Goal: Connect with others: Participate in discussion

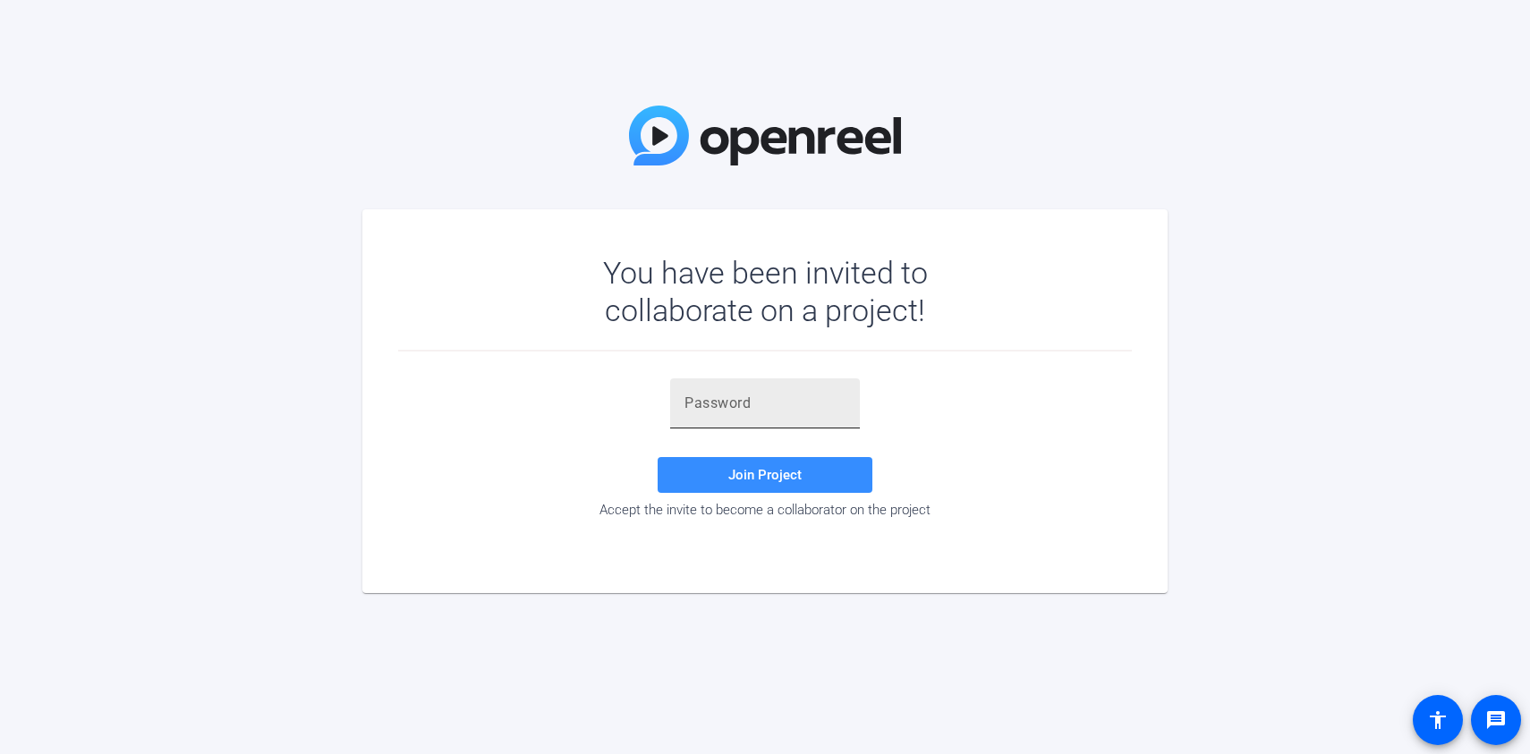
click at [745, 419] on div at bounding box center [764, 403] width 161 height 50
paste input ",NJ_AF"
type input ",NJ_AF"
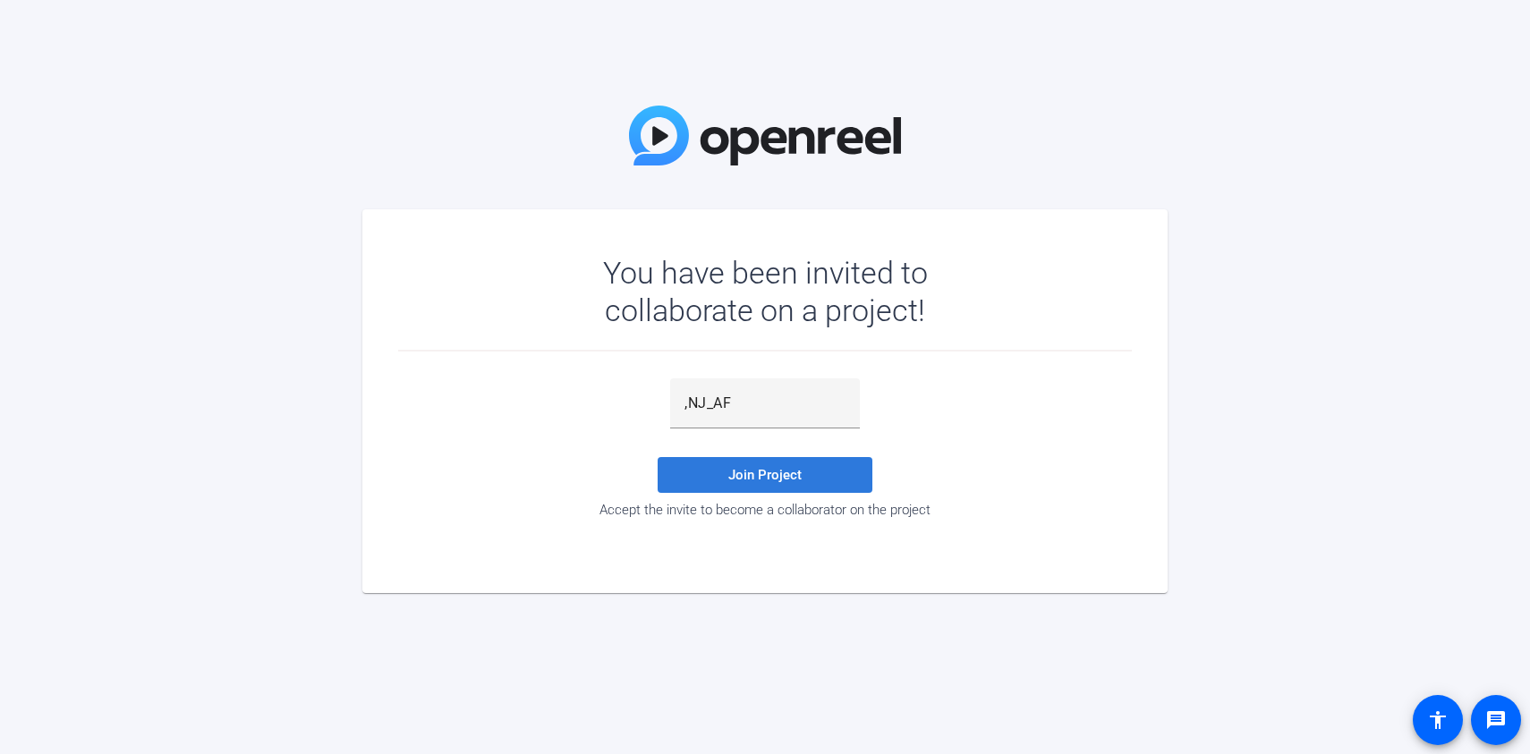
click at [784, 470] on span "Join Project" at bounding box center [764, 475] width 73 height 16
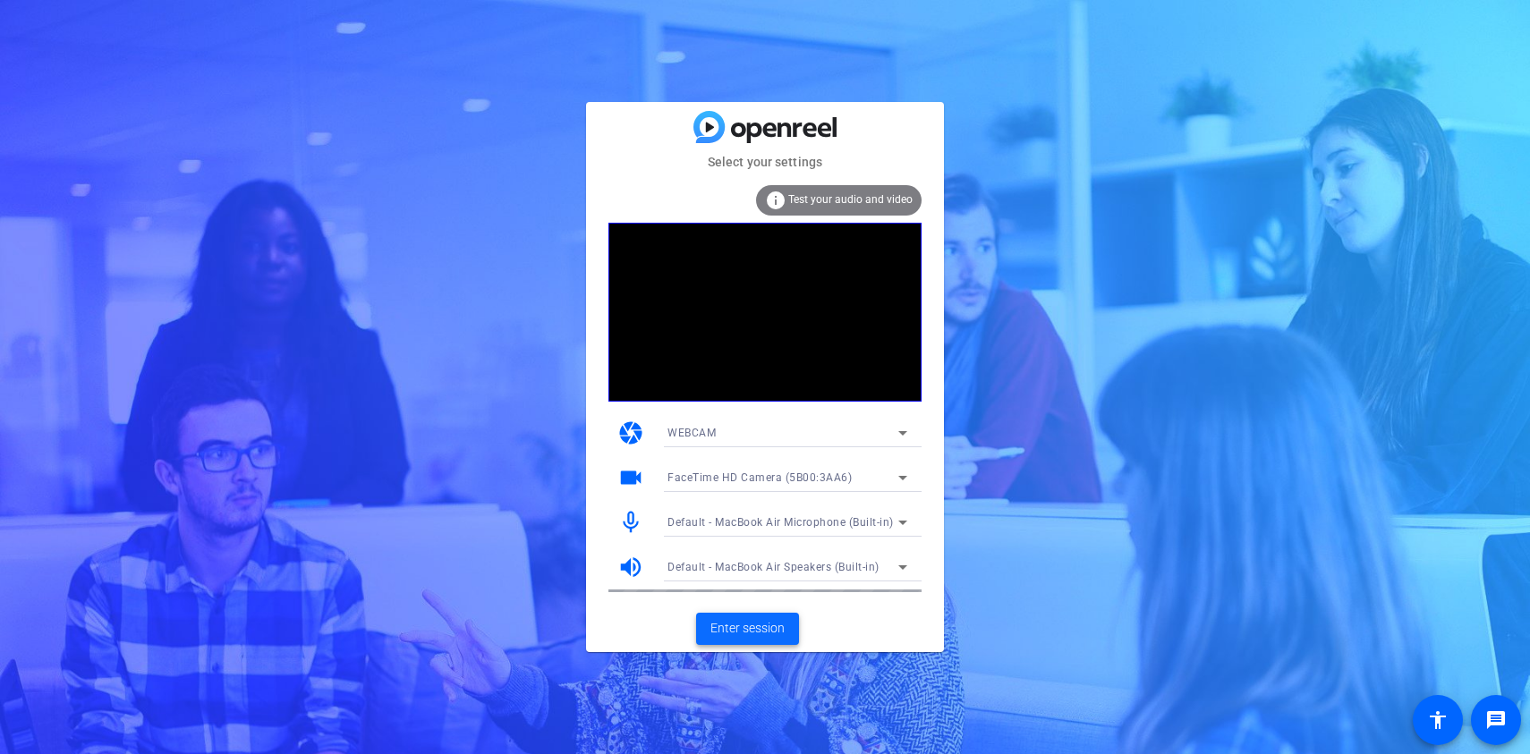
click at [768, 636] on span "Enter session" at bounding box center [747, 628] width 74 height 19
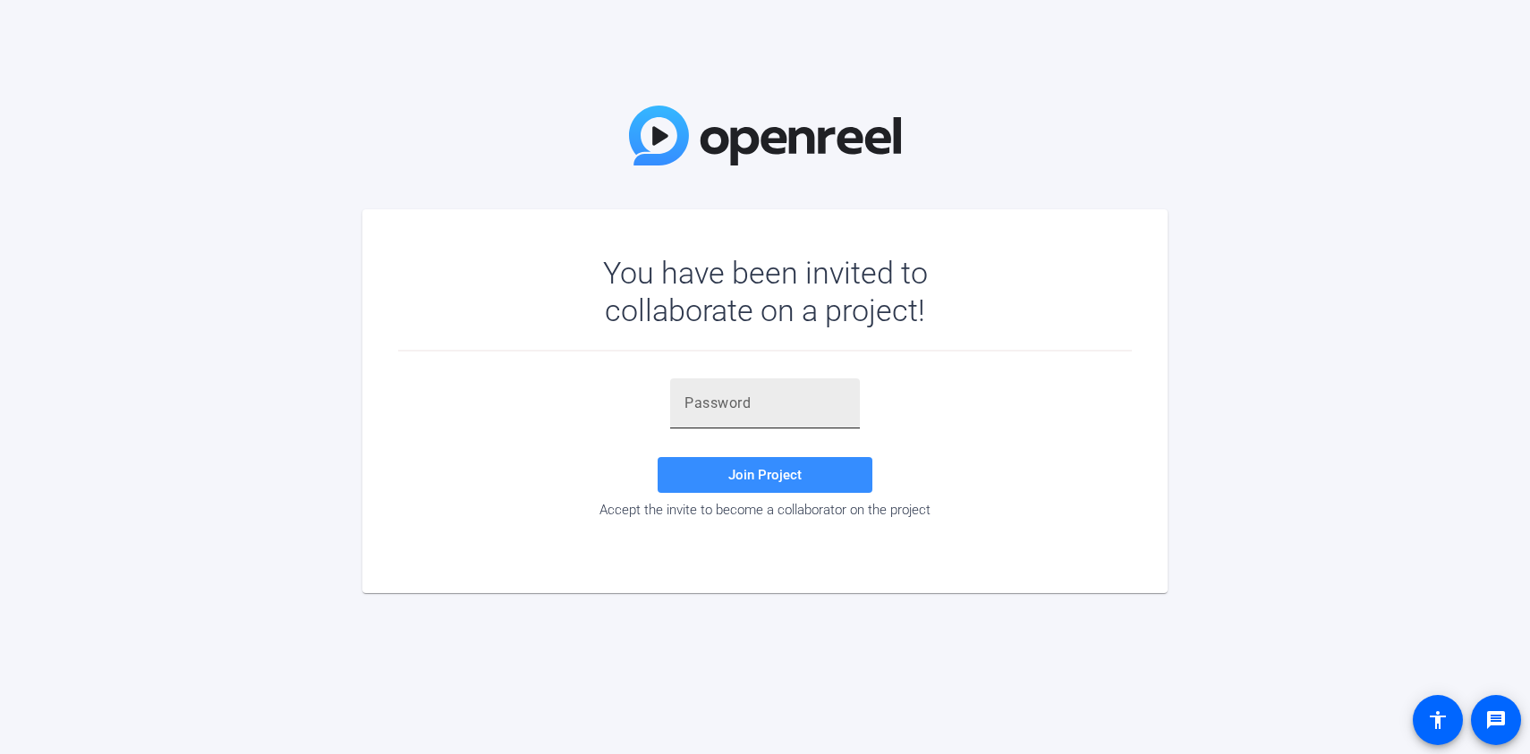
click at [775, 410] on input "text" at bounding box center [764, 403] width 161 height 21
paste input ",NJ_AF"
type input ",NJ_AF"
click at [793, 459] on span at bounding box center [764, 474] width 215 height 43
click at [769, 478] on span "Join Project" at bounding box center [764, 475] width 73 height 16
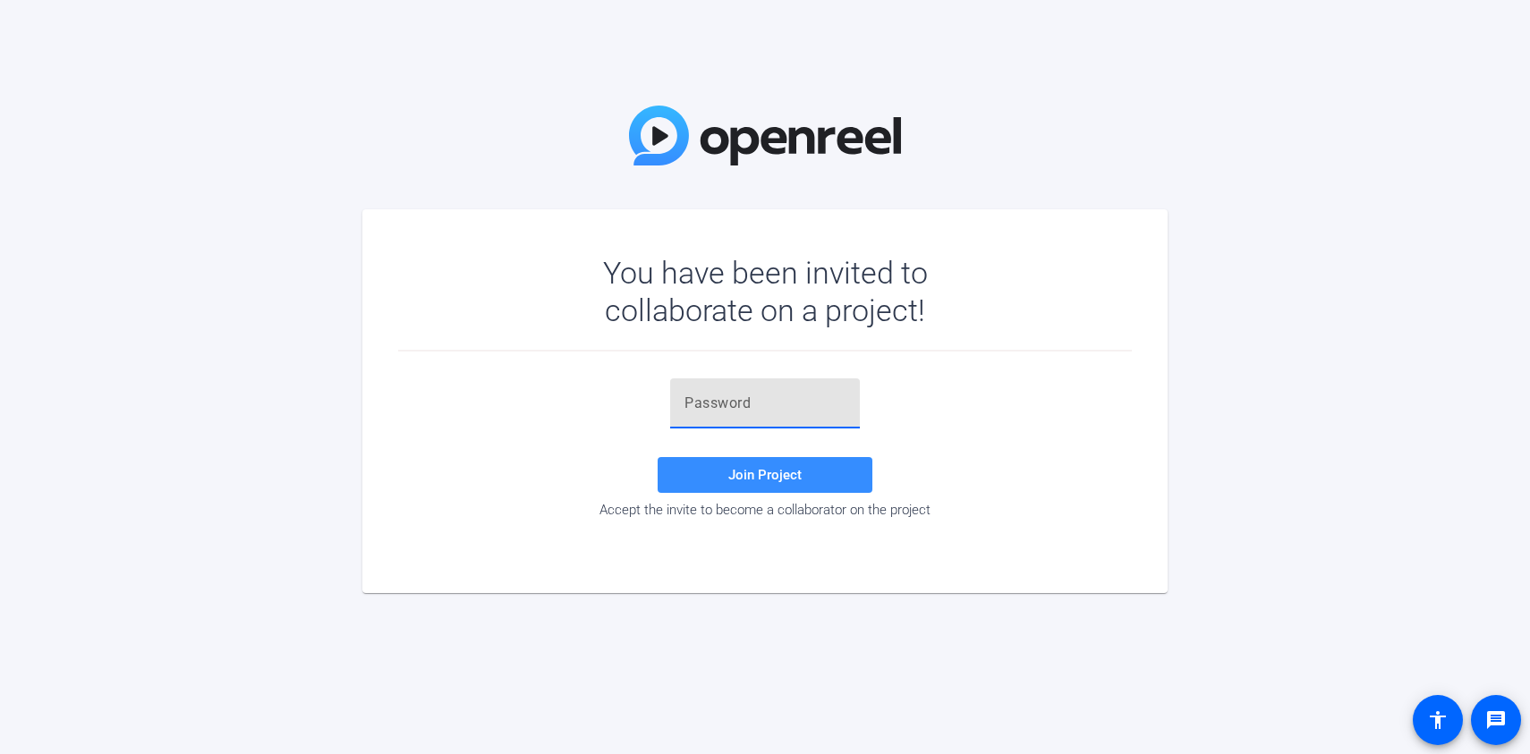
click at [761, 410] on input "text" at bounding box center [764, 403] width 161 height 21
paste input ",NJ_AF"
type input ",NJ_AF"
click at [791, 500] on div ",NJ_AF Join Project Accept the invite to become a collaborator on the project" at bounding box center [764, 448] width 733 height 140
click at [785, 479] on span "Join Project" at bounding box center [764, 475] width 73 height 16
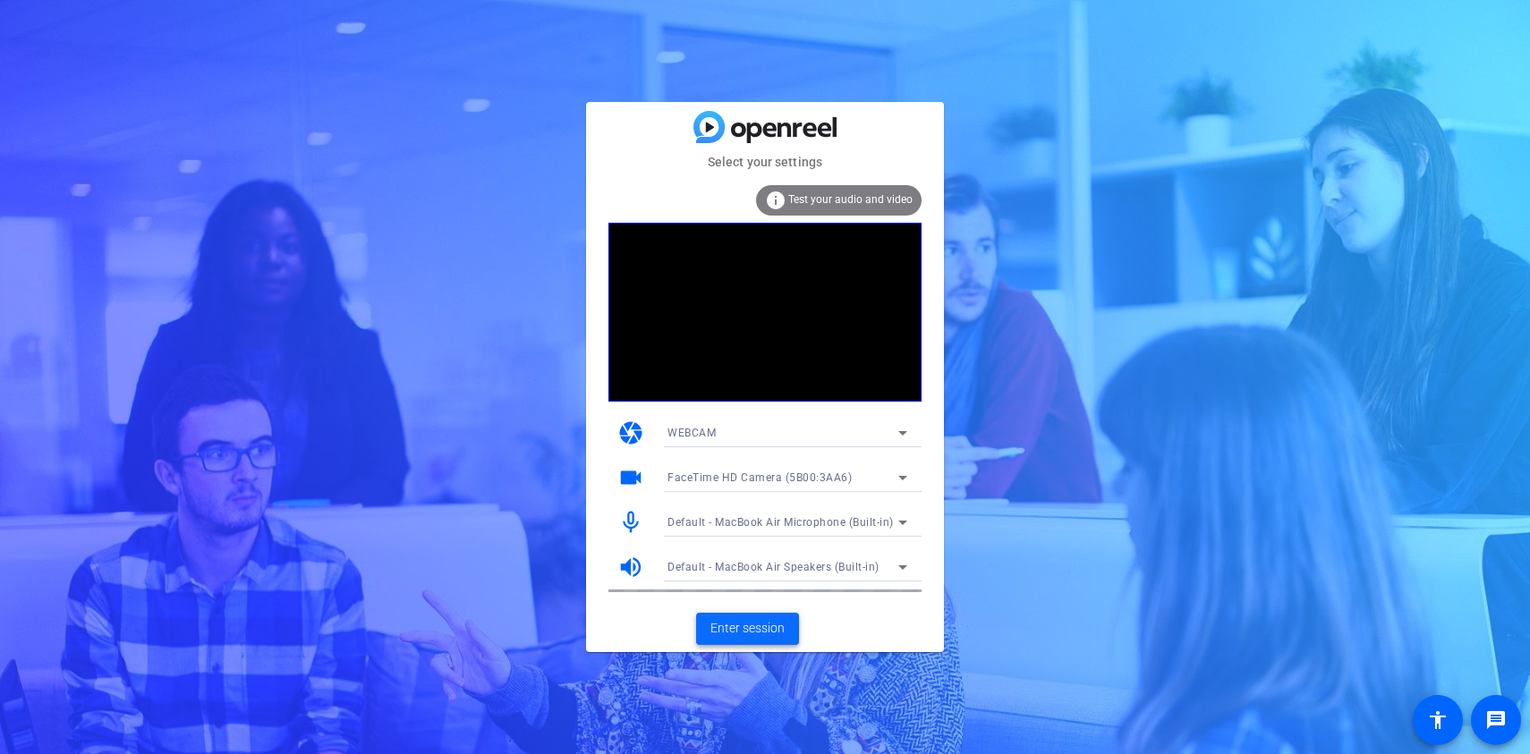
click at [766, 619] on span "Enter session" at bounding box center [747, 628] width 74 height 19
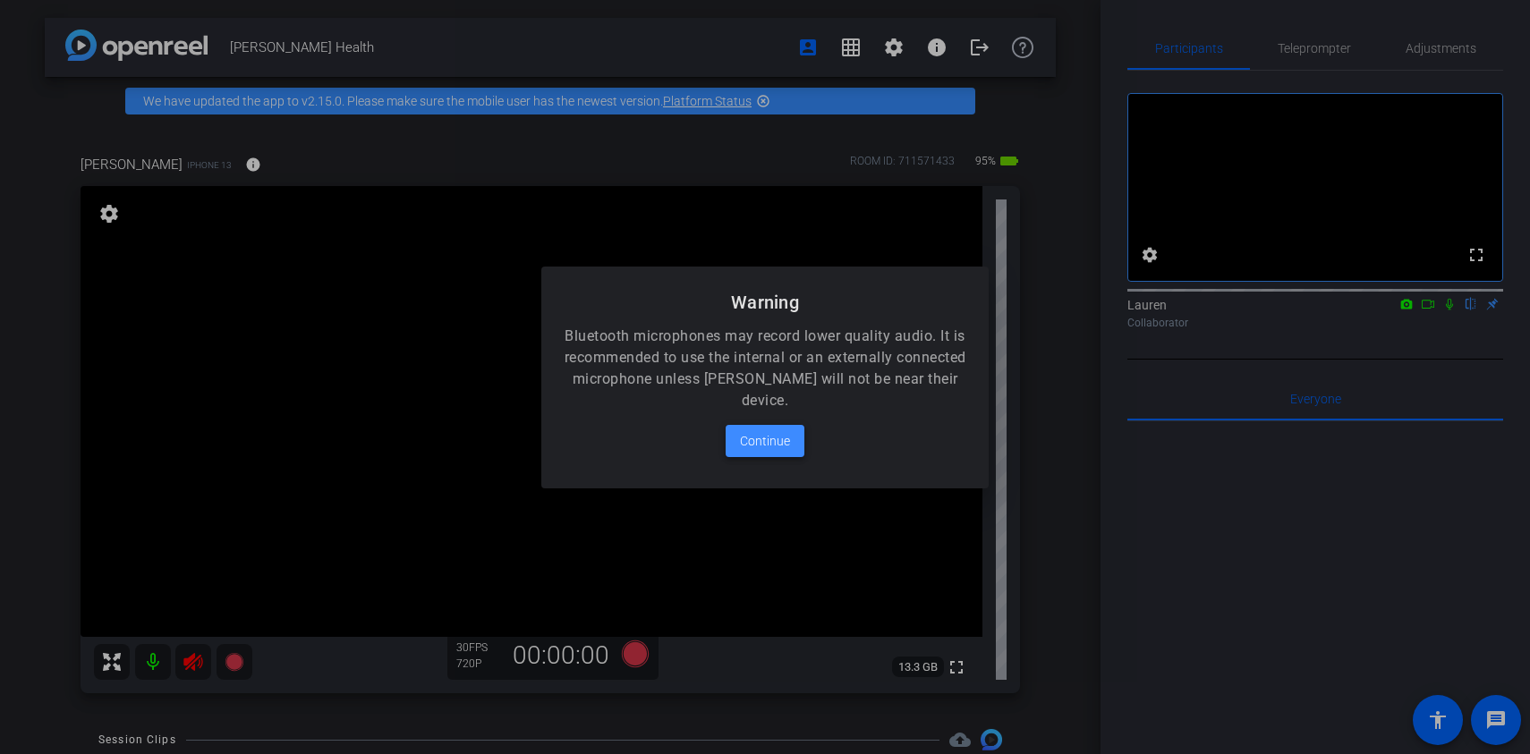
click at [784, 449] on span "Continue" at bounding box center [765, 440] width 50 height 21
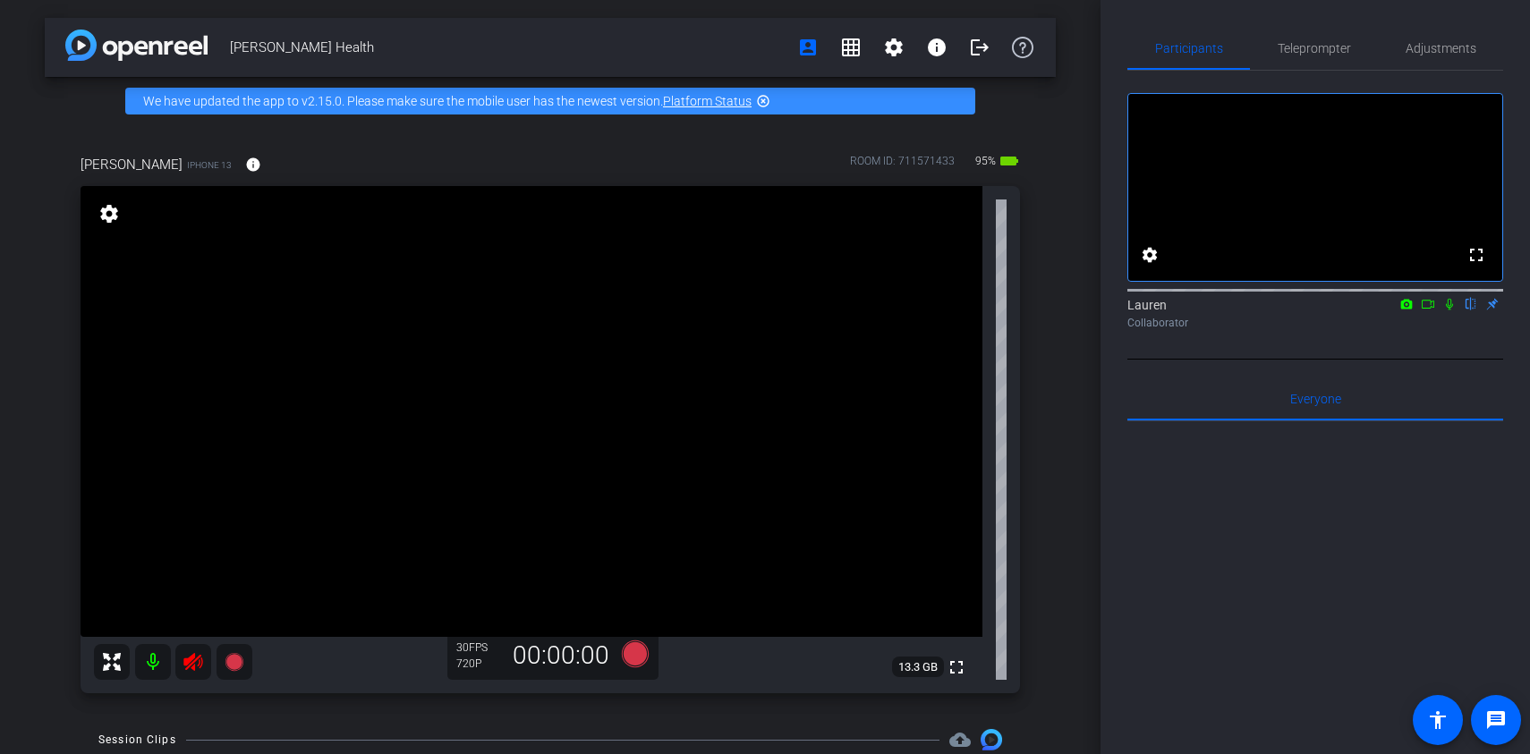
click at [186, 668] on icon at bounding box center [192, 662] width 19 height 18
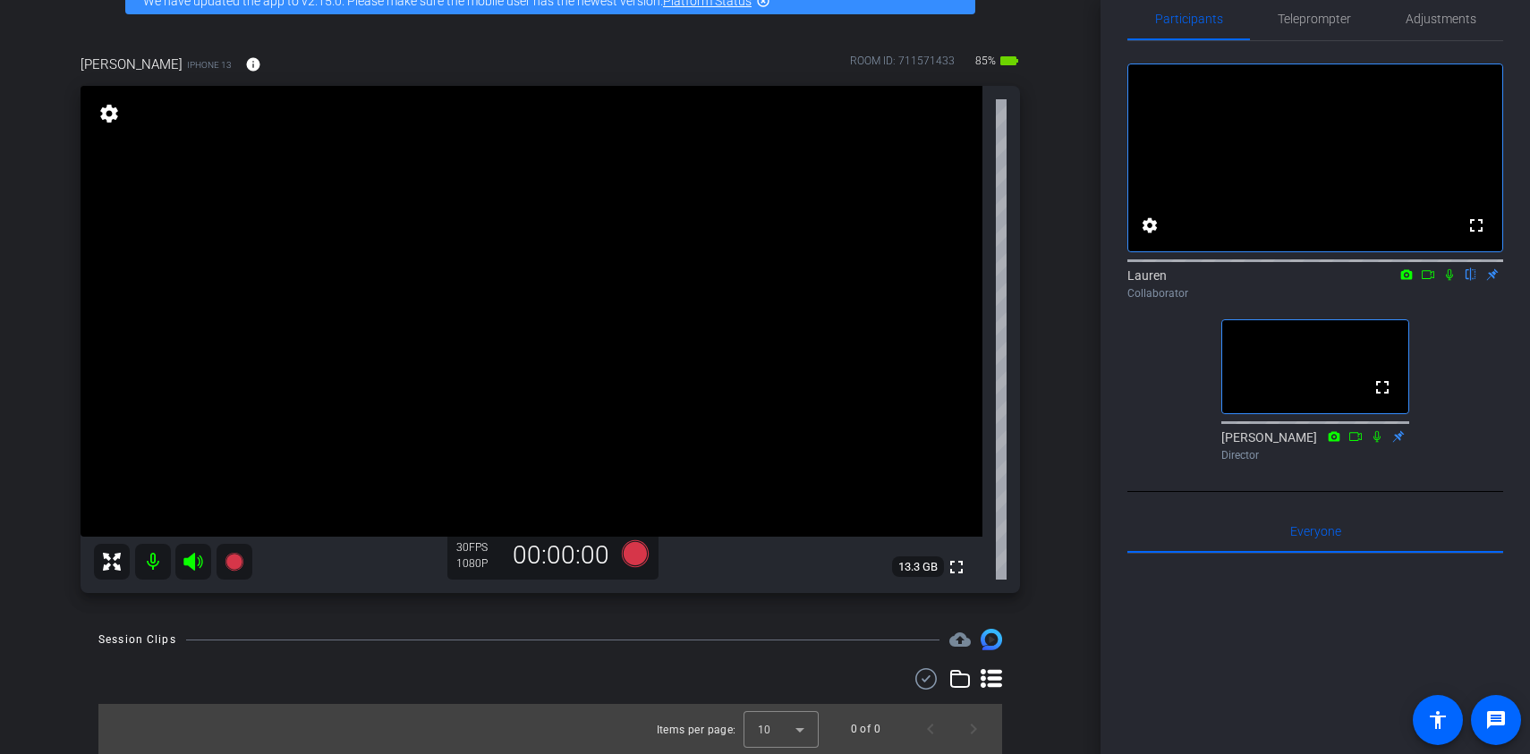
scroll to position [31, 0]
click at [1452, 279] on icon at bounding box center [1449, 273] width 14 height 13
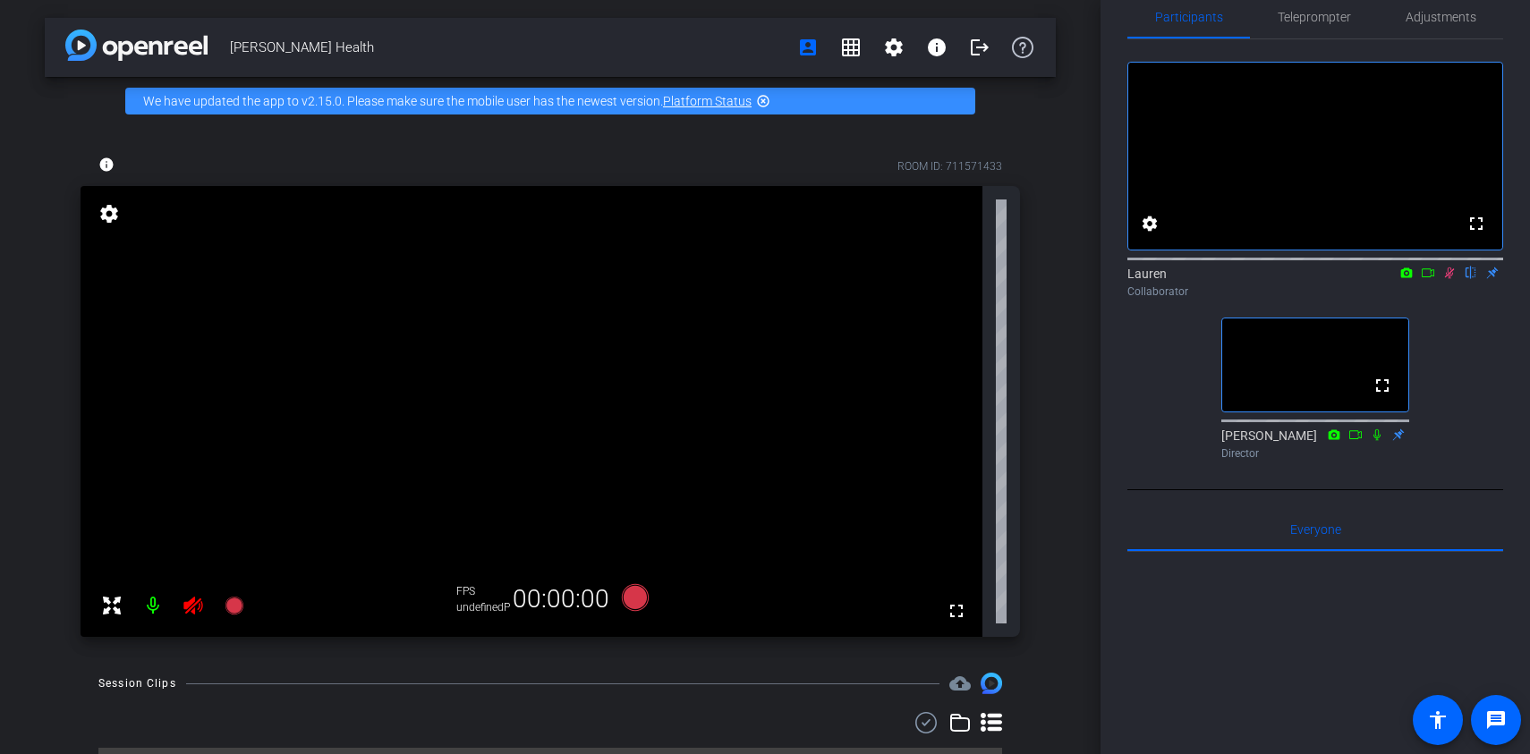
click at [1453, 279] on icon at bounding box center [1449, 273] width 14 height 13
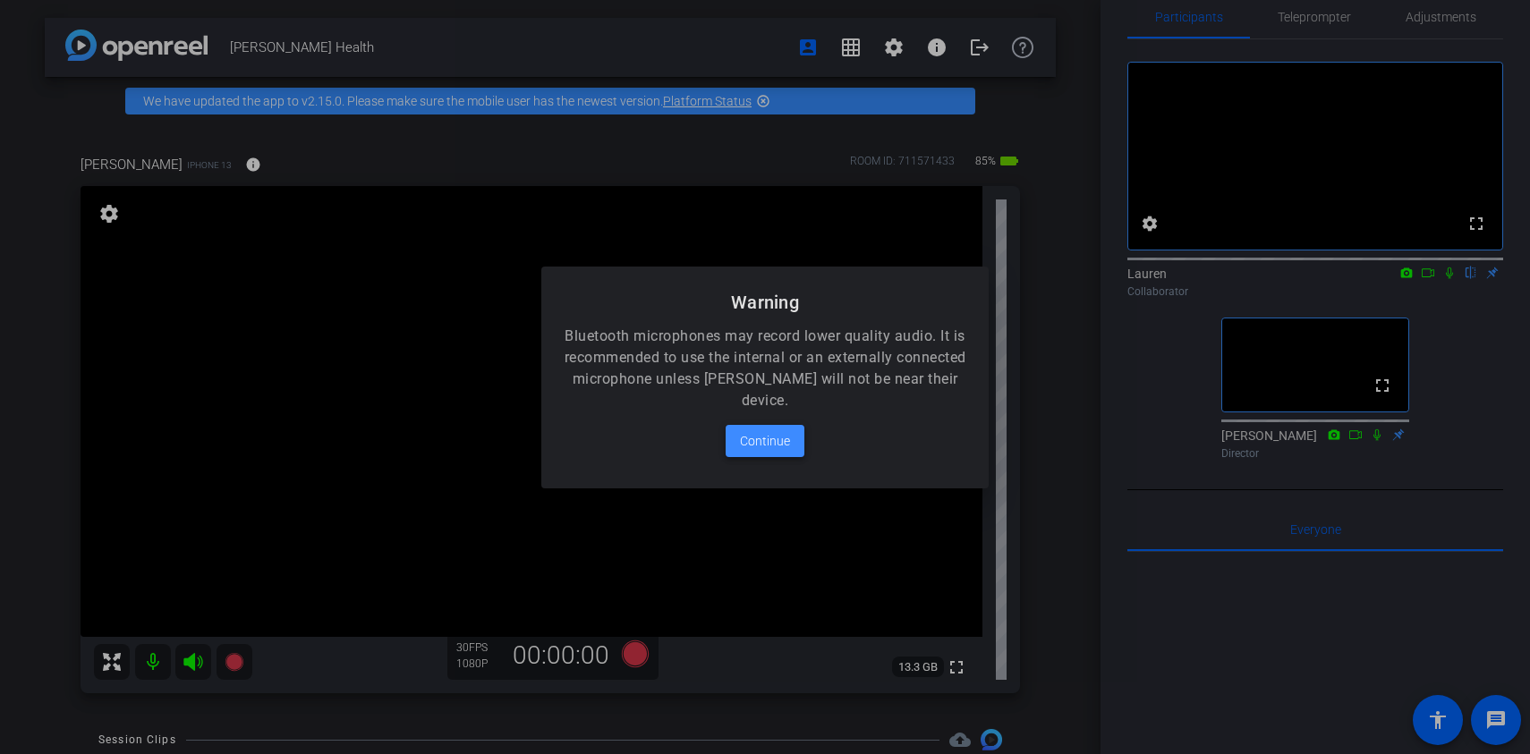
click at [771, 439] on span "Continue" at bounding box center [765, 440] width 50 height 21
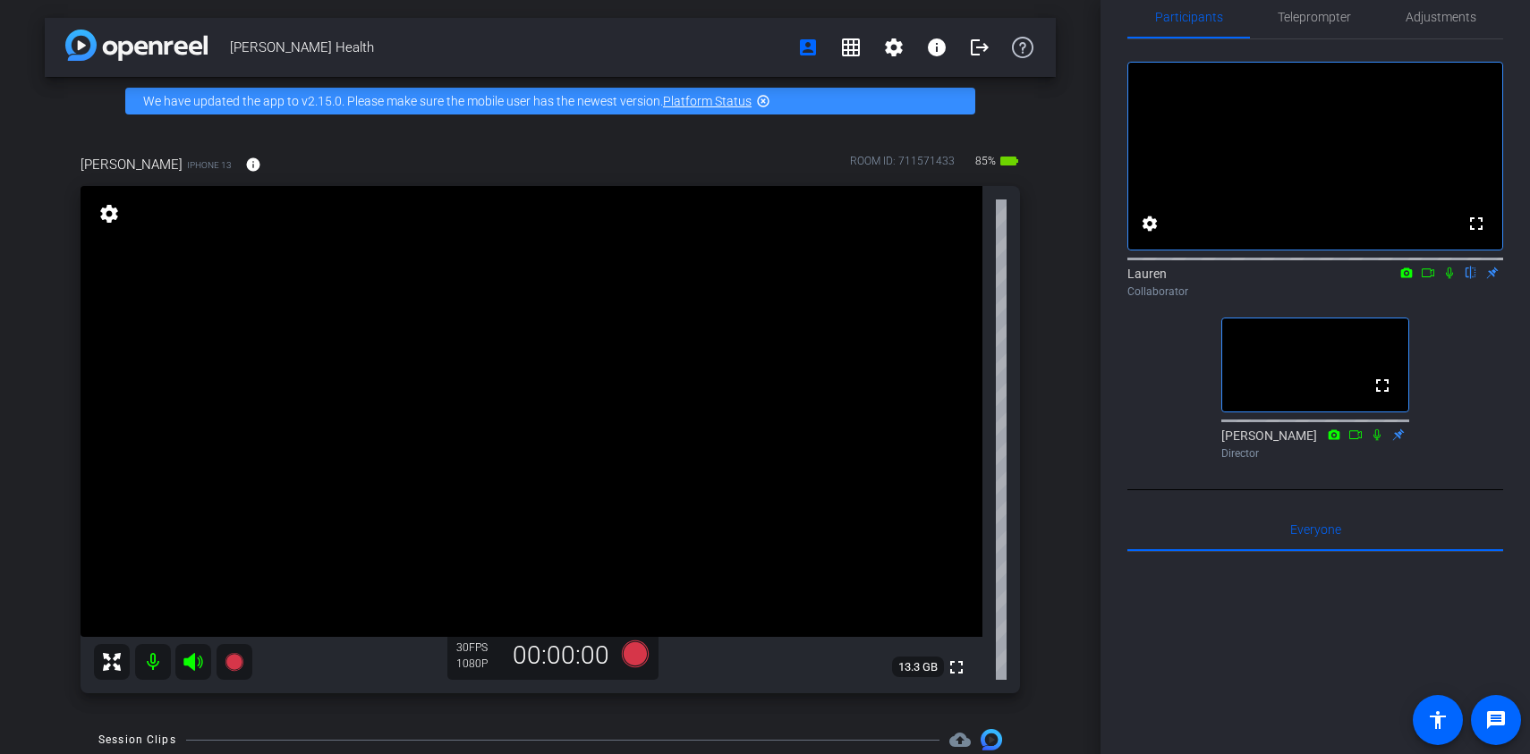
click at [1450, 279] on icon at bounding box center [1448, 273] width 7 height 12
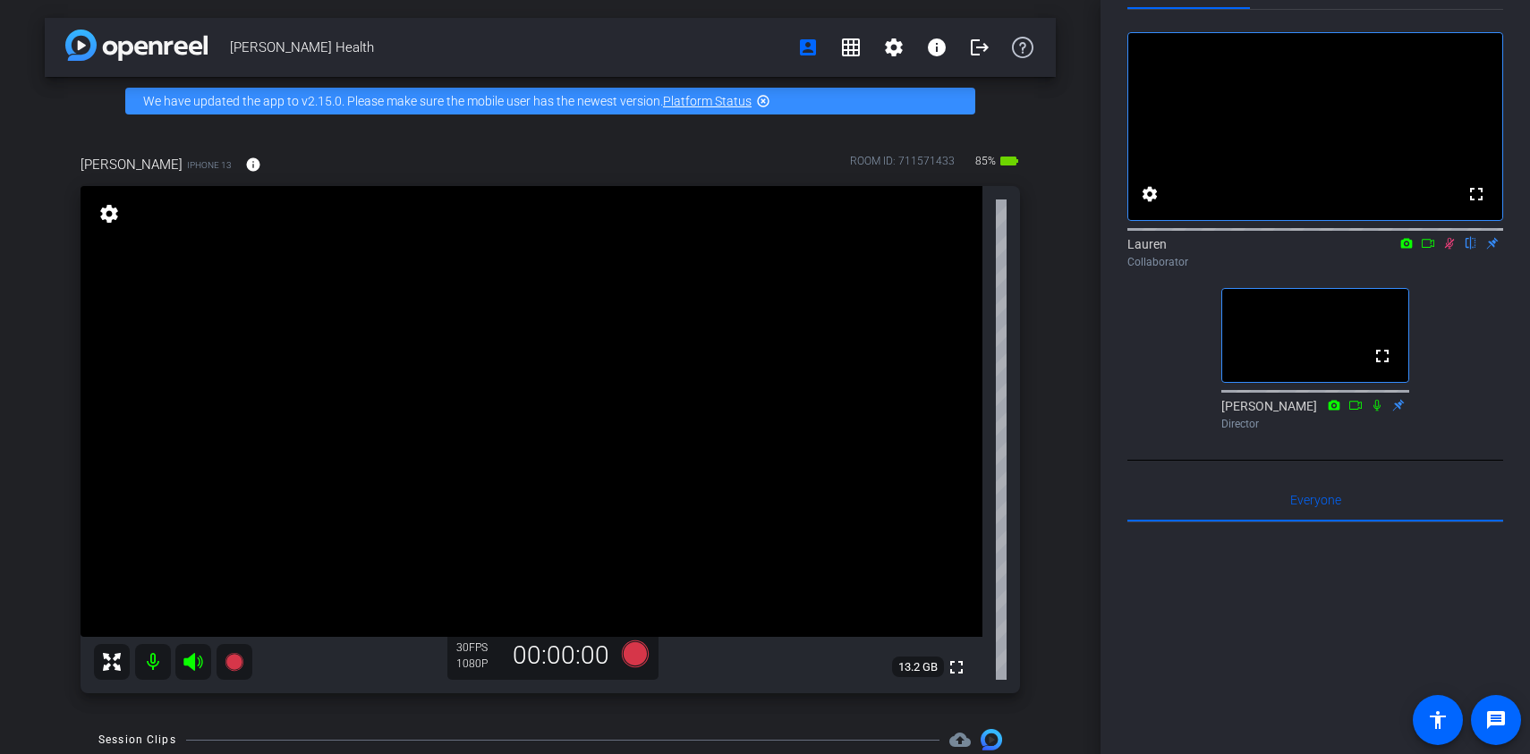
scroll to position [140, 0]
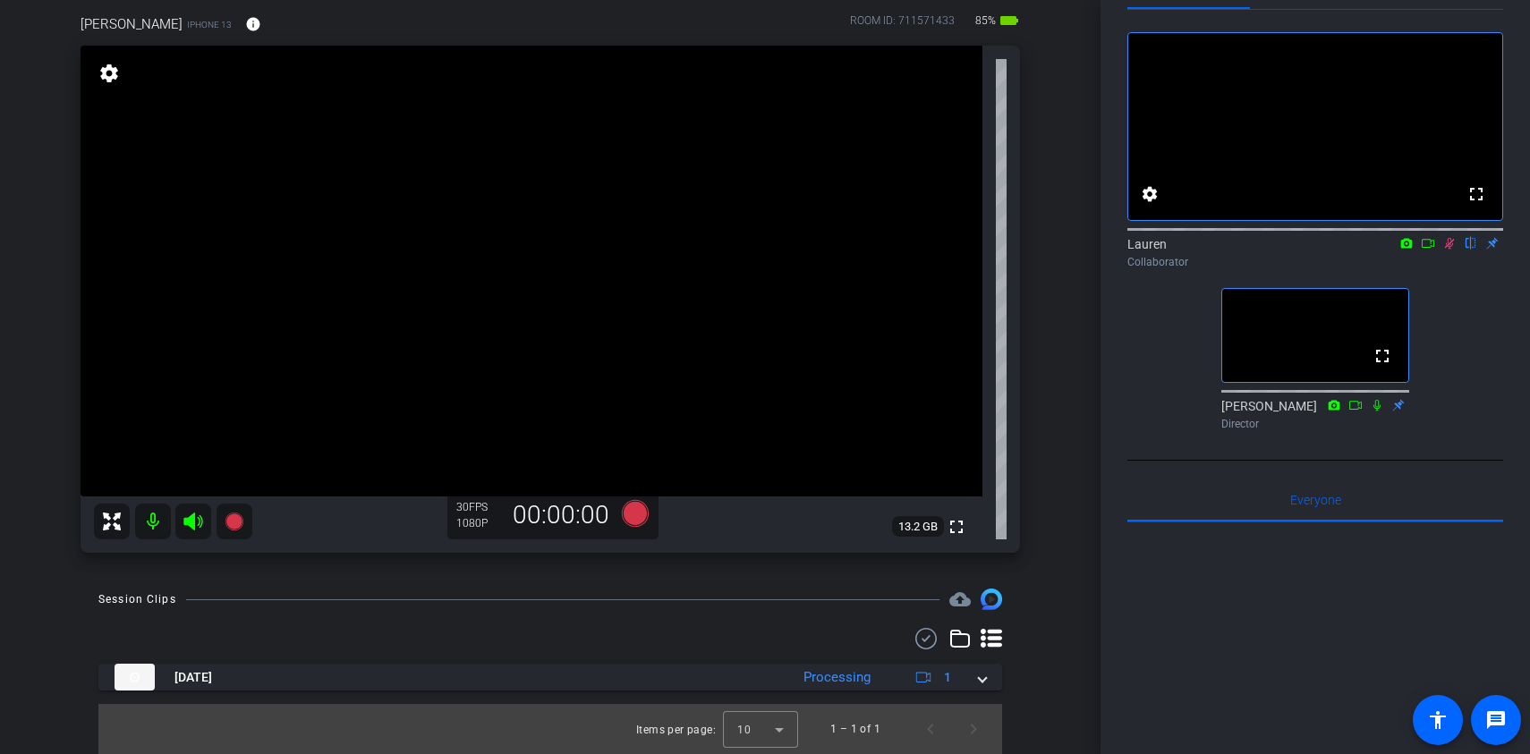
click at [1447, 250] on icon at bounding box center [1450, 244] width 10 height 12
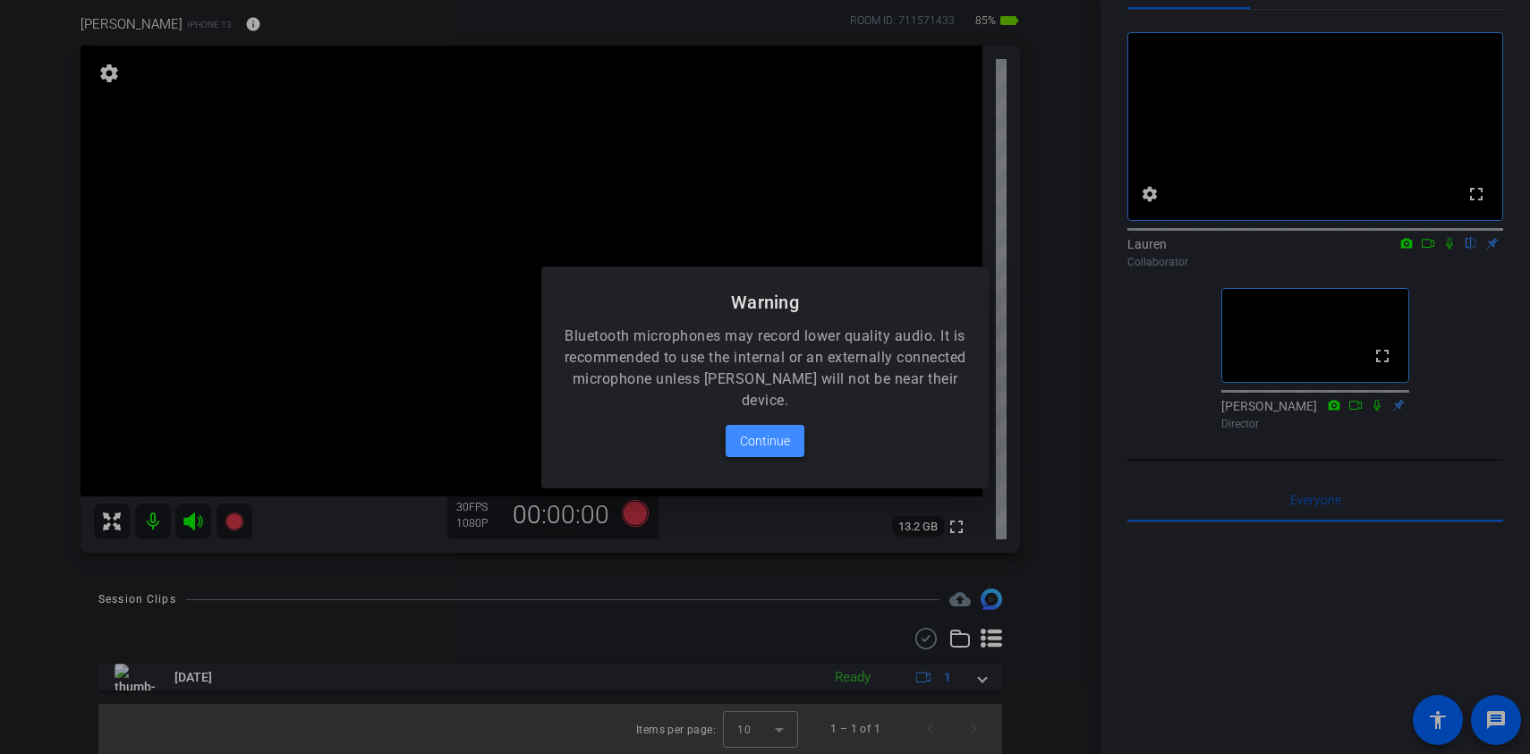
click at [792, 445] on span at bounding box center [764, 440] width 79 height 43
